Goal: Complete application form

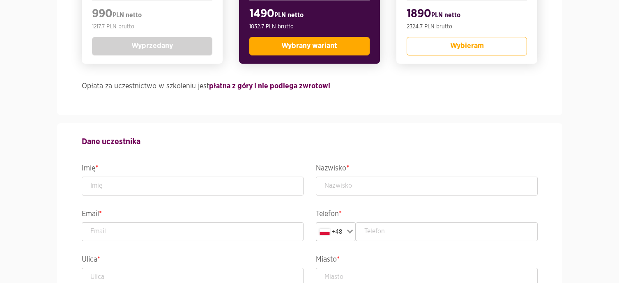
scroll to position [288, 0]
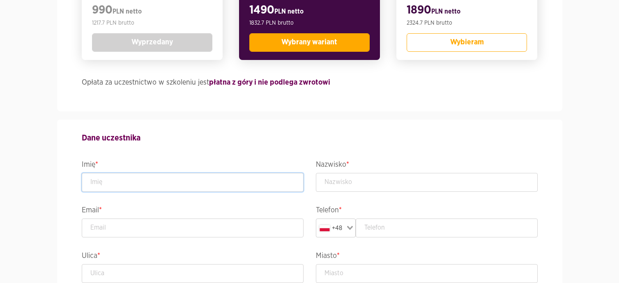
click at [132, 183] on input "text" at bounding box center [193, 182] width 222 height 19
type input "[PERSON_NAME]"
type input "Lipiec-Szeszko"
type input "[EMAIL_ADDRESS][DATE][DOMAIN_NAME]"
type input "601359211"
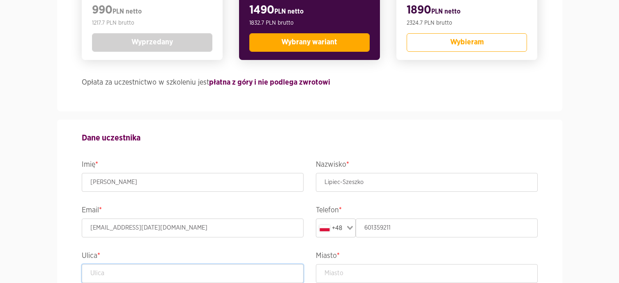
type input "Magnoliowa, 21"
type input "Kleszczewko"
type input "83-031"
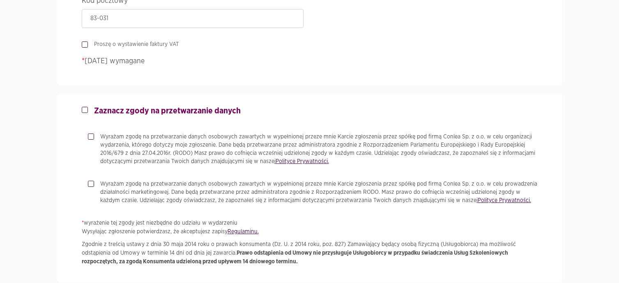
scroll to position [616, 0]
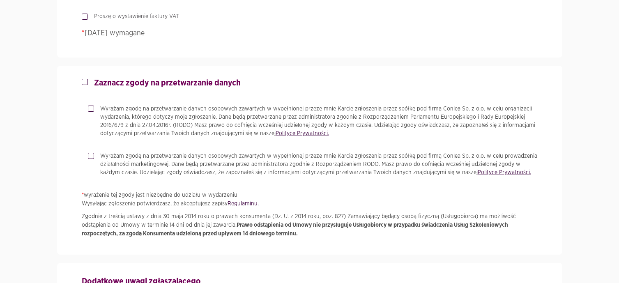
click at [88, 83] on label "Zaznacz zgody na przetwarzanie danych" at bounding box center [164, 83] width 153 height 10
click at [86, 83] on input "Zaznacz zgody na przetwarzanie danych" at bounding box center [84, 80] width 4 height 5
checkbox input "true"
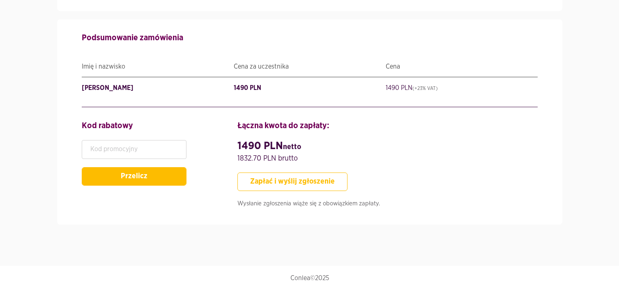
scroll to position [981, 0]
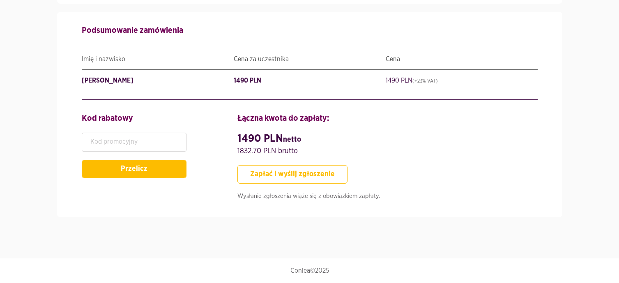
click at [316, 173] on button "Zapłać i wyślij zgłoszenie" at bounding box center [292, 174] width 110 height 18
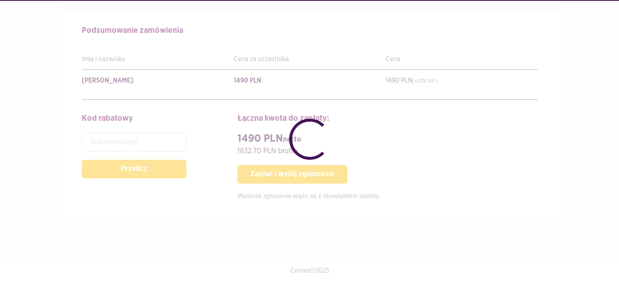
checkbox input "false"
